Goal: Check status: Check status

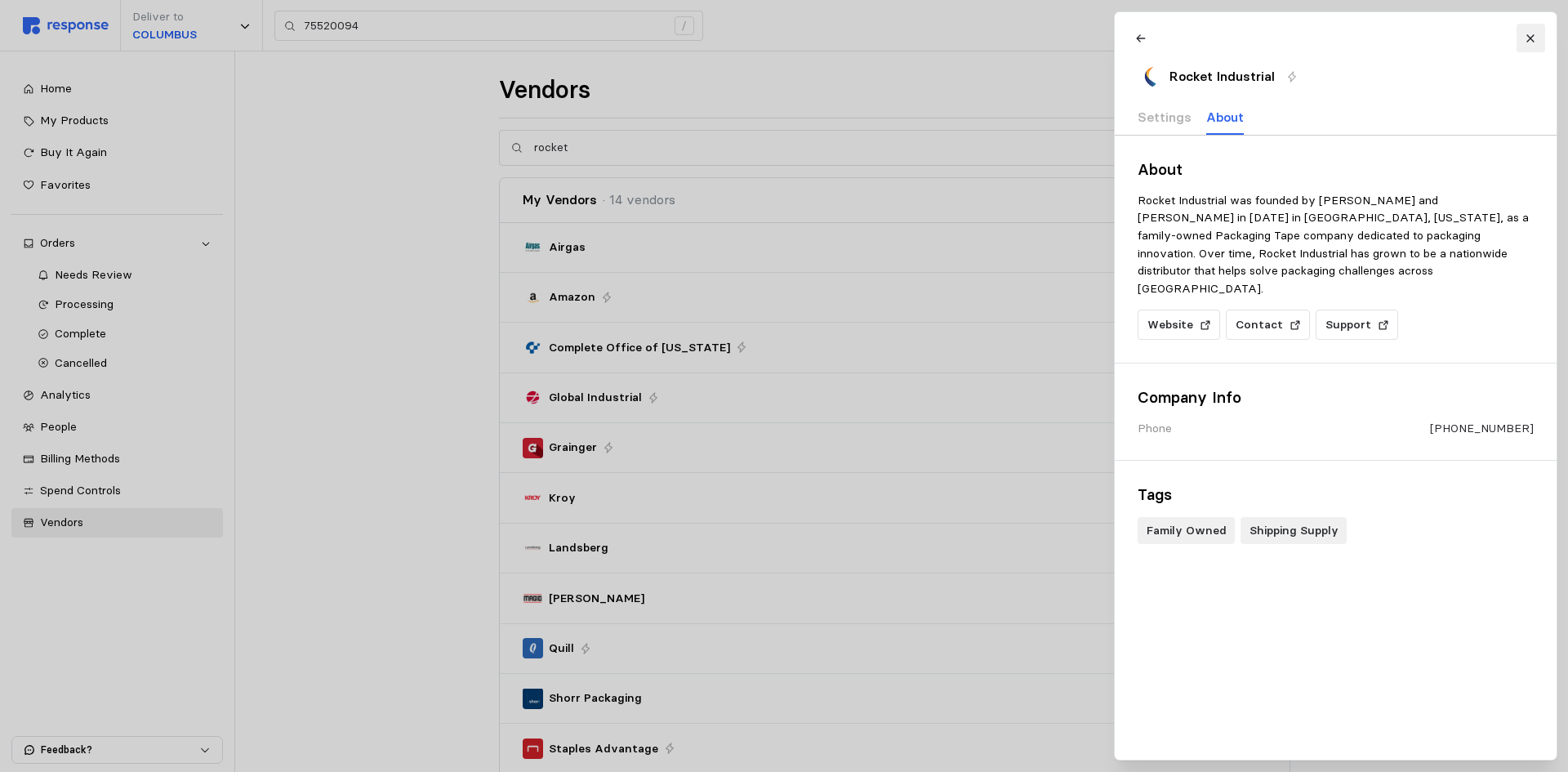
click at [1532, 34] on icon at bounding box center [1529, 38] width 11 height 11
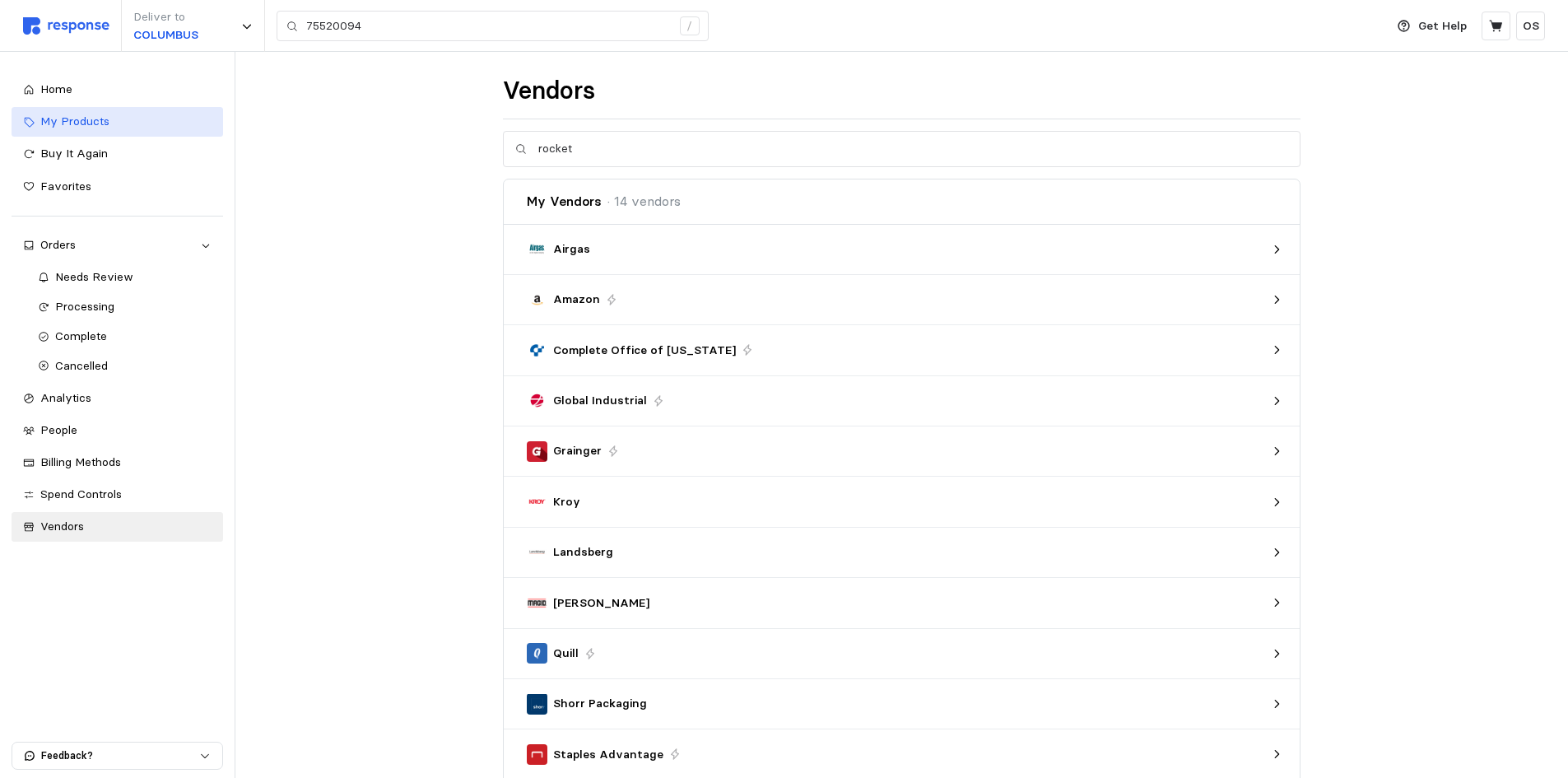
click at [114, 127] on div "My Products" at bounding box center [126, 121] width 171 height 18
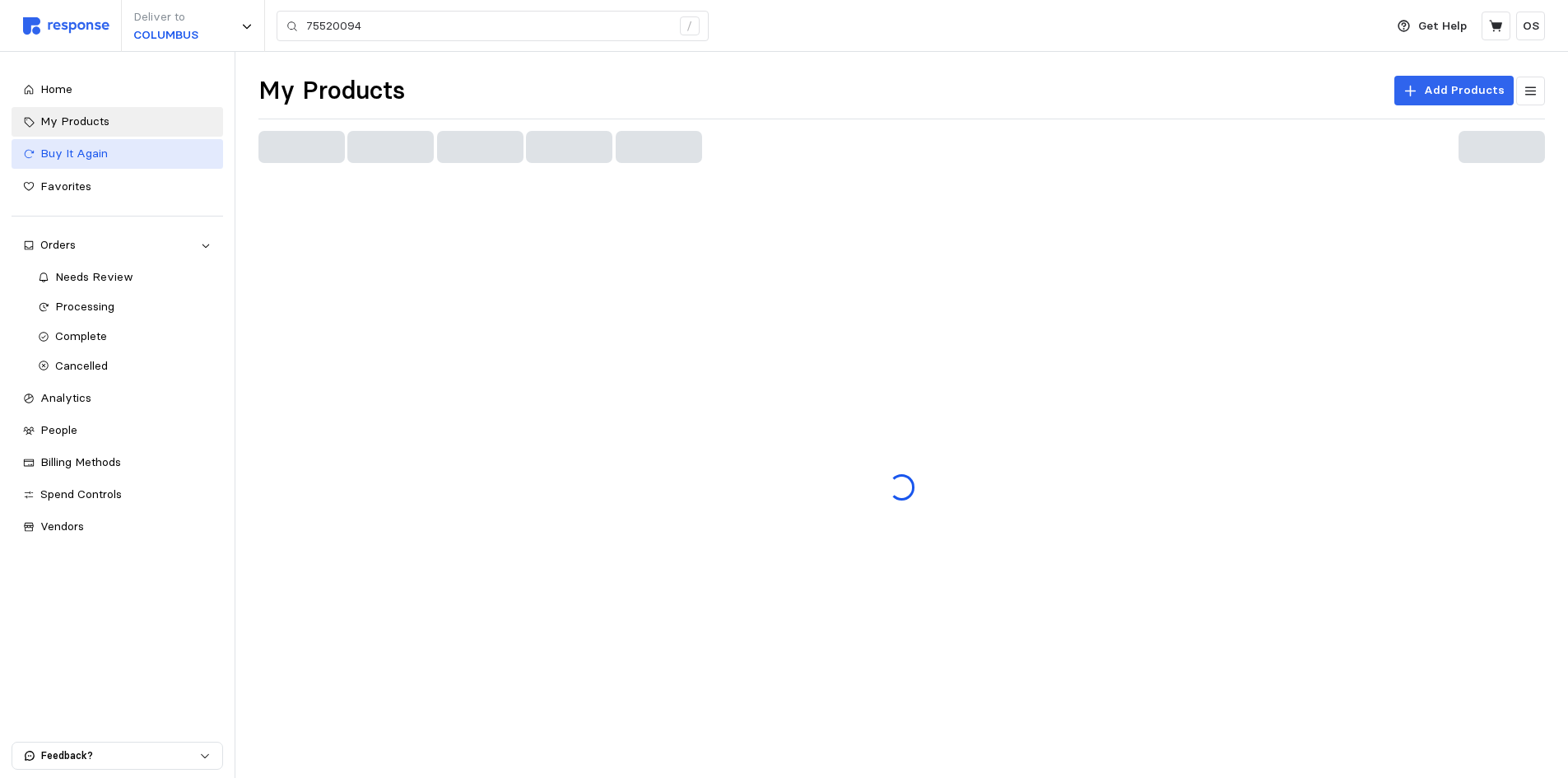
click at [118, 149] on div "Buy It Again" at bounding box center [126, 154] width 171 height 18
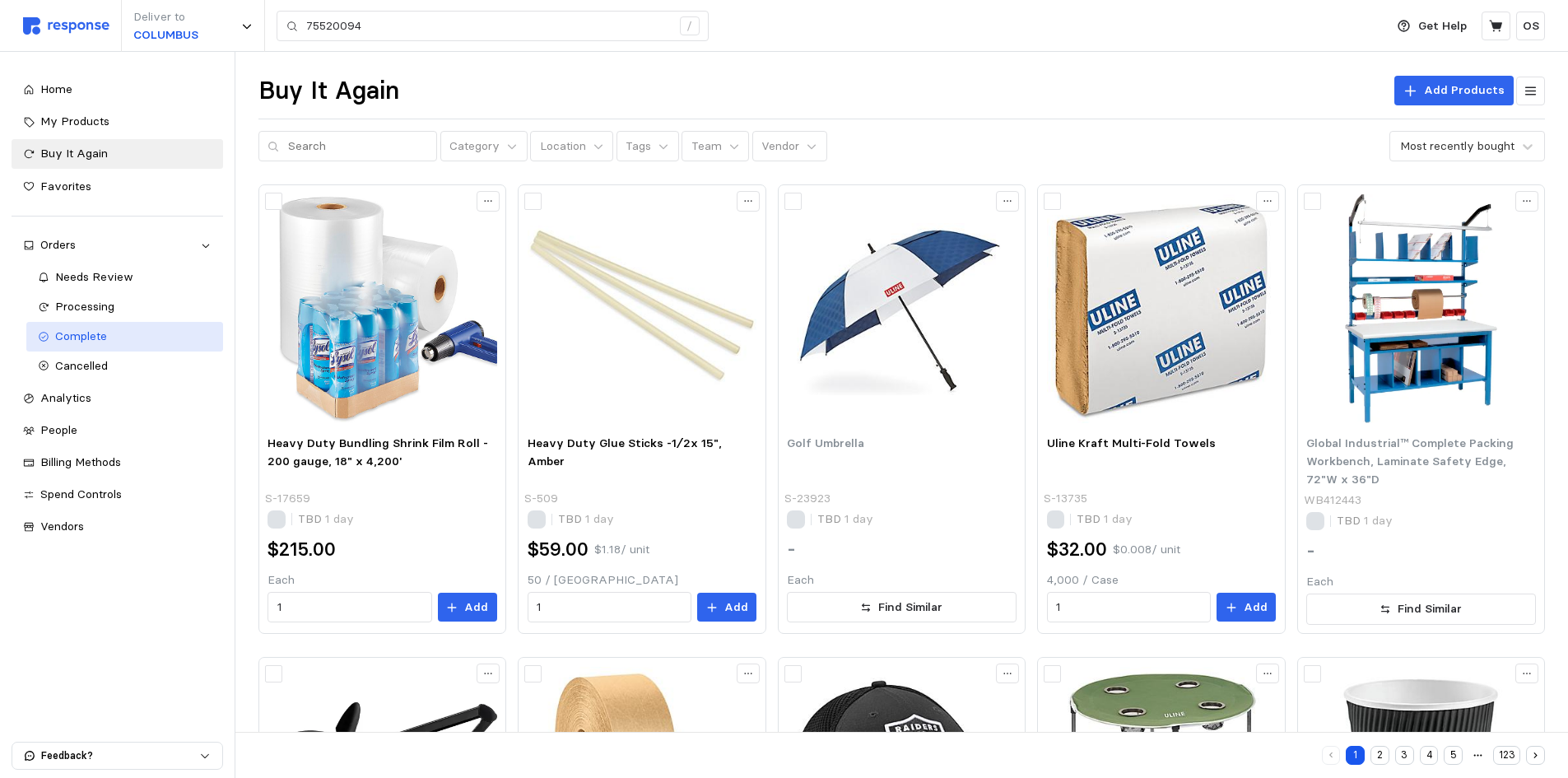
click at [103, 337] on span "Complete" at bounding box center [81, 335] width 52 height 15
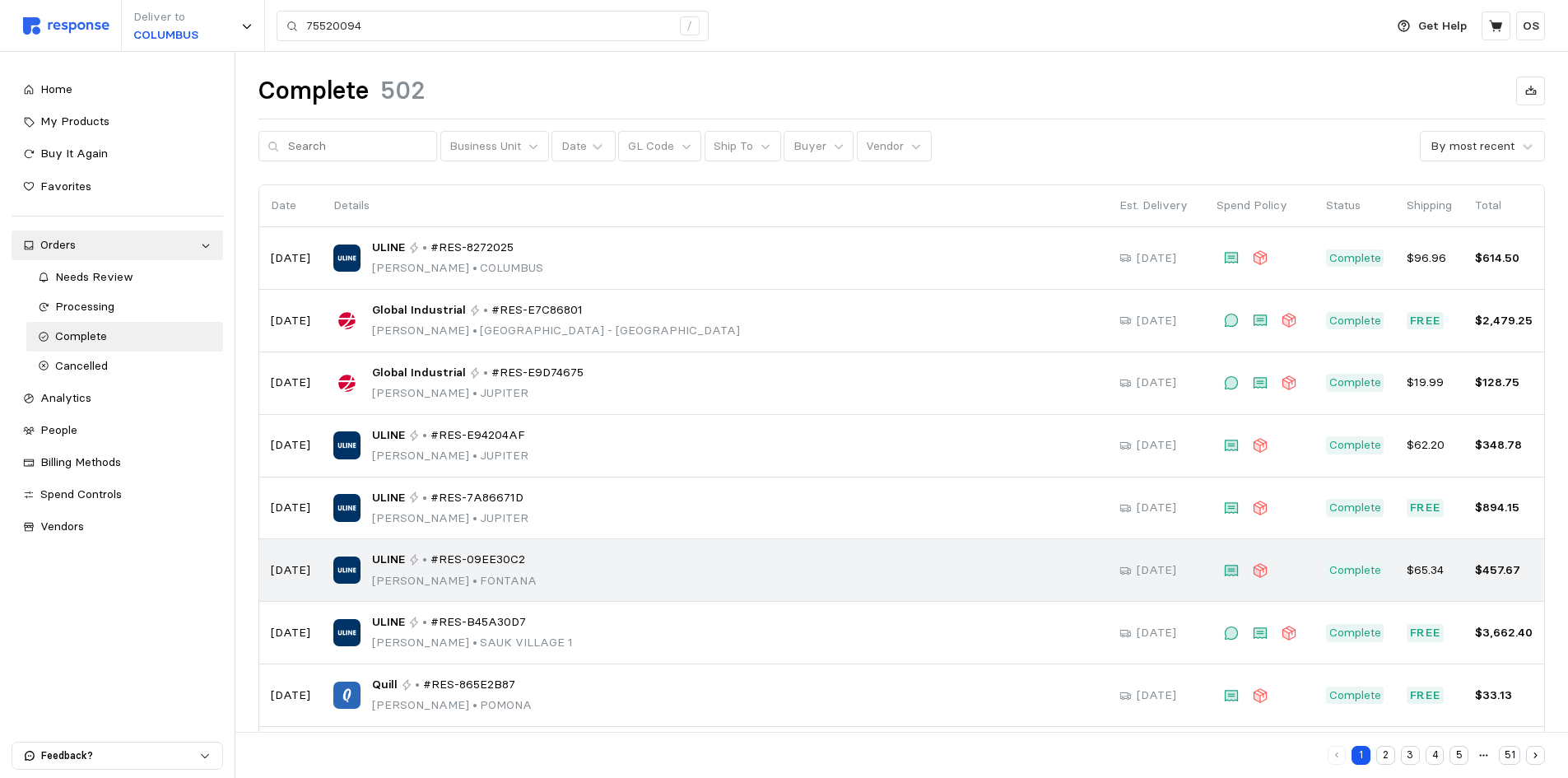
click at [342, 571] on img at bounding box center [347, 570] width 27 height 27
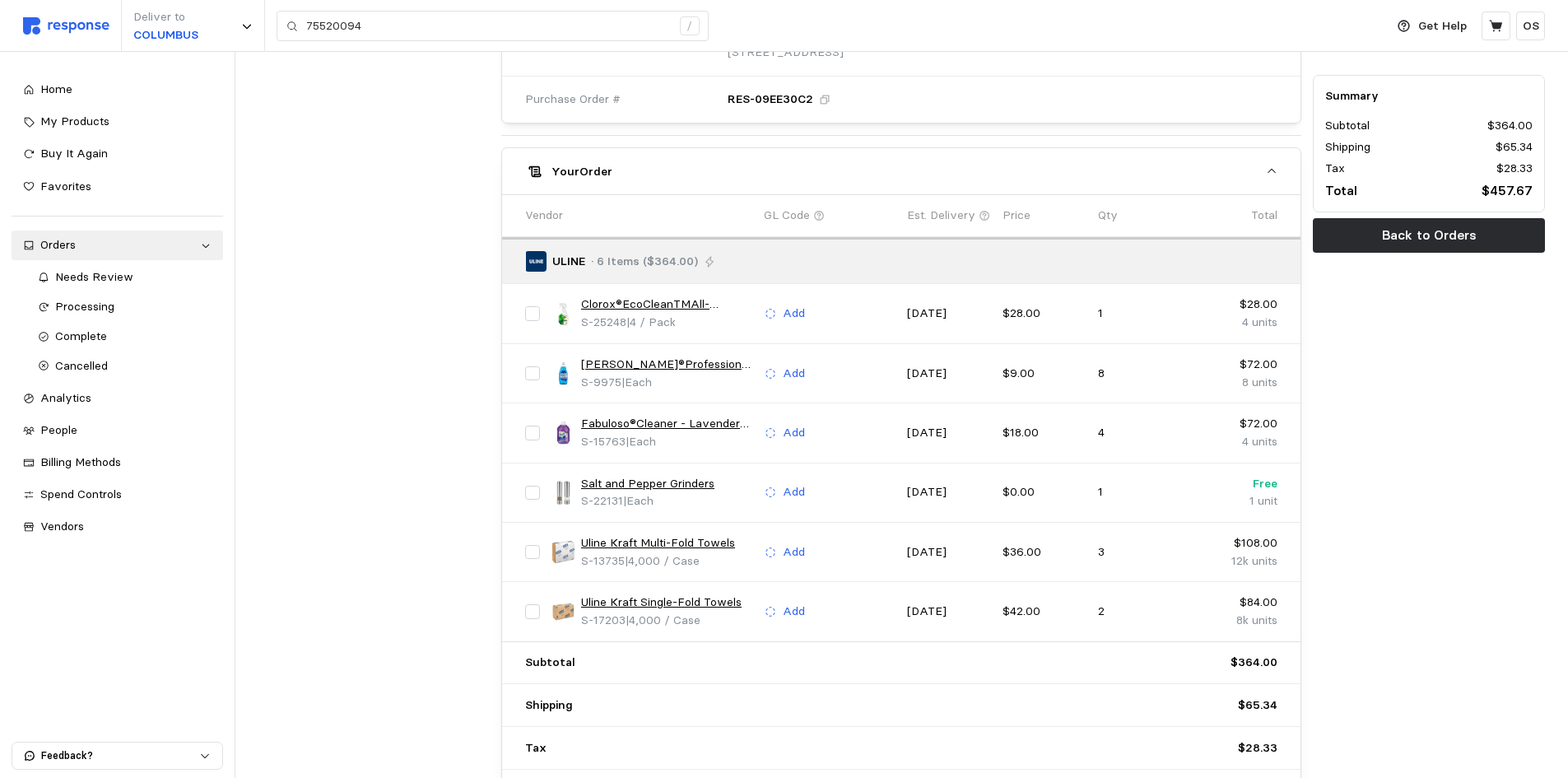
scroll to position [861, 0]
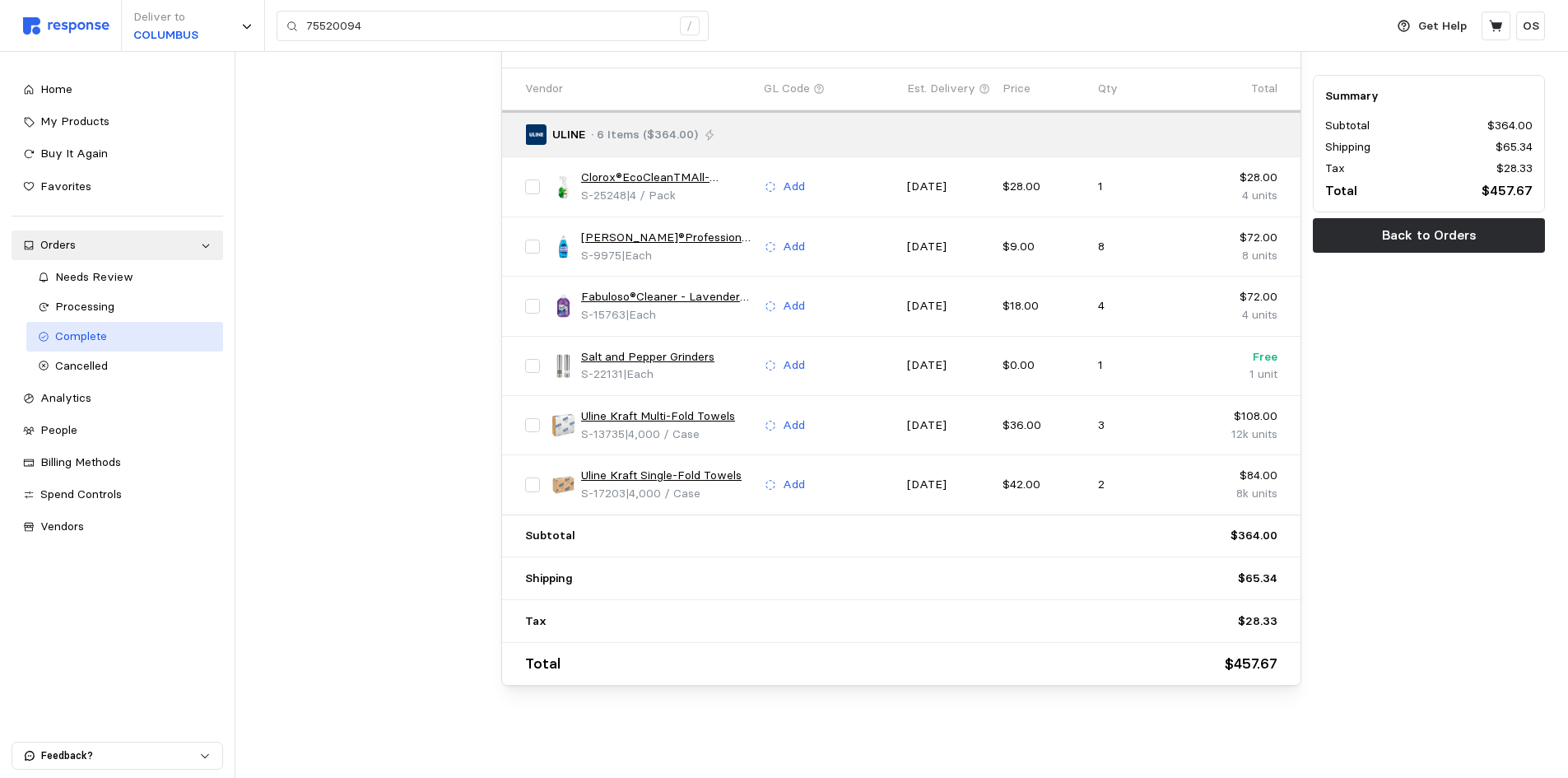
click at [113, 333] on div "Complete" at bounding box center [133, 336] width 156 height 18
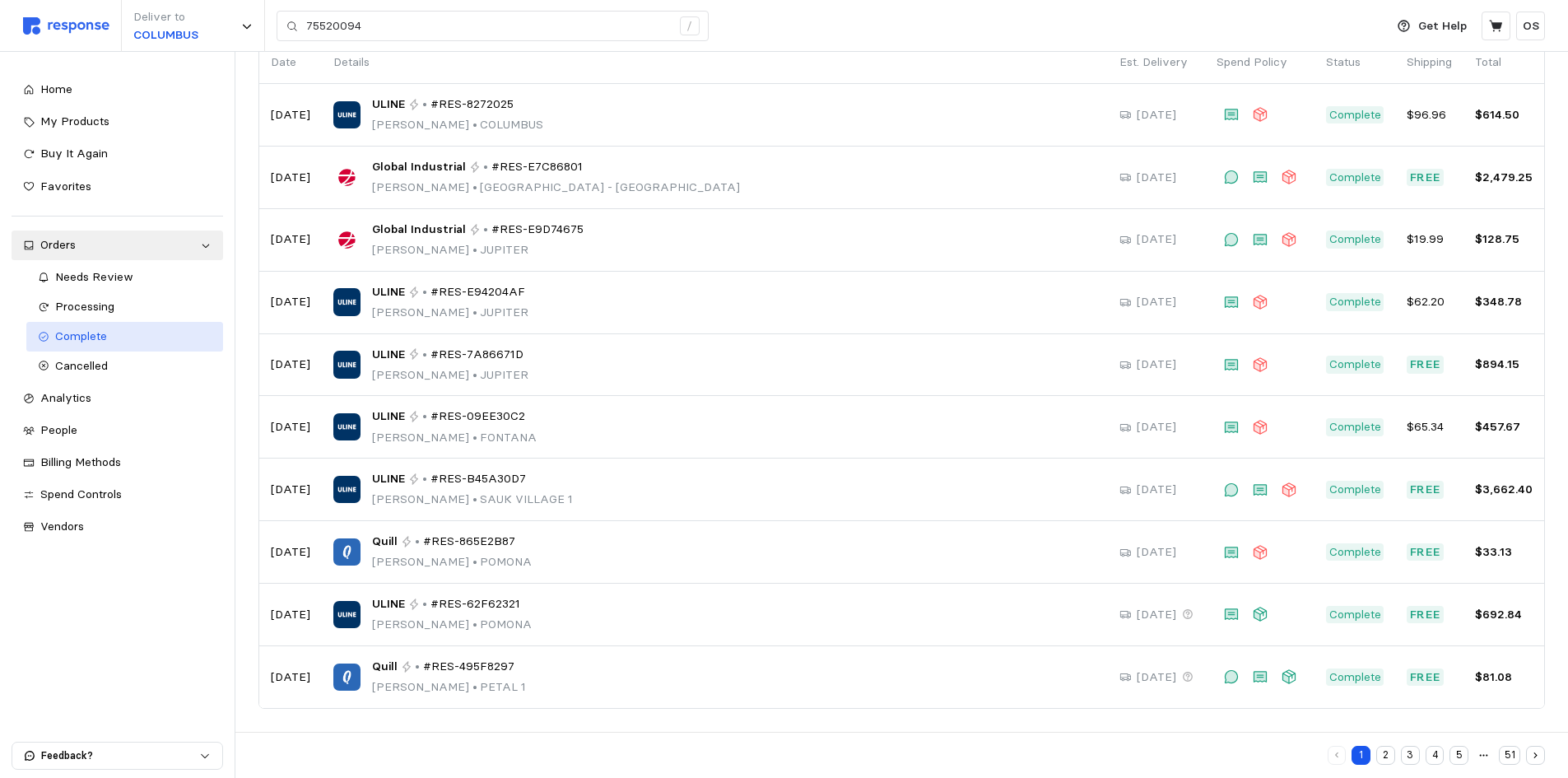
scroll to position [143, 0]
click at [1382, 757] on button "2" at bounding box center [1386, 756] width 19 height 19
